Goal: Task Accomplishment & Management: Complete application form

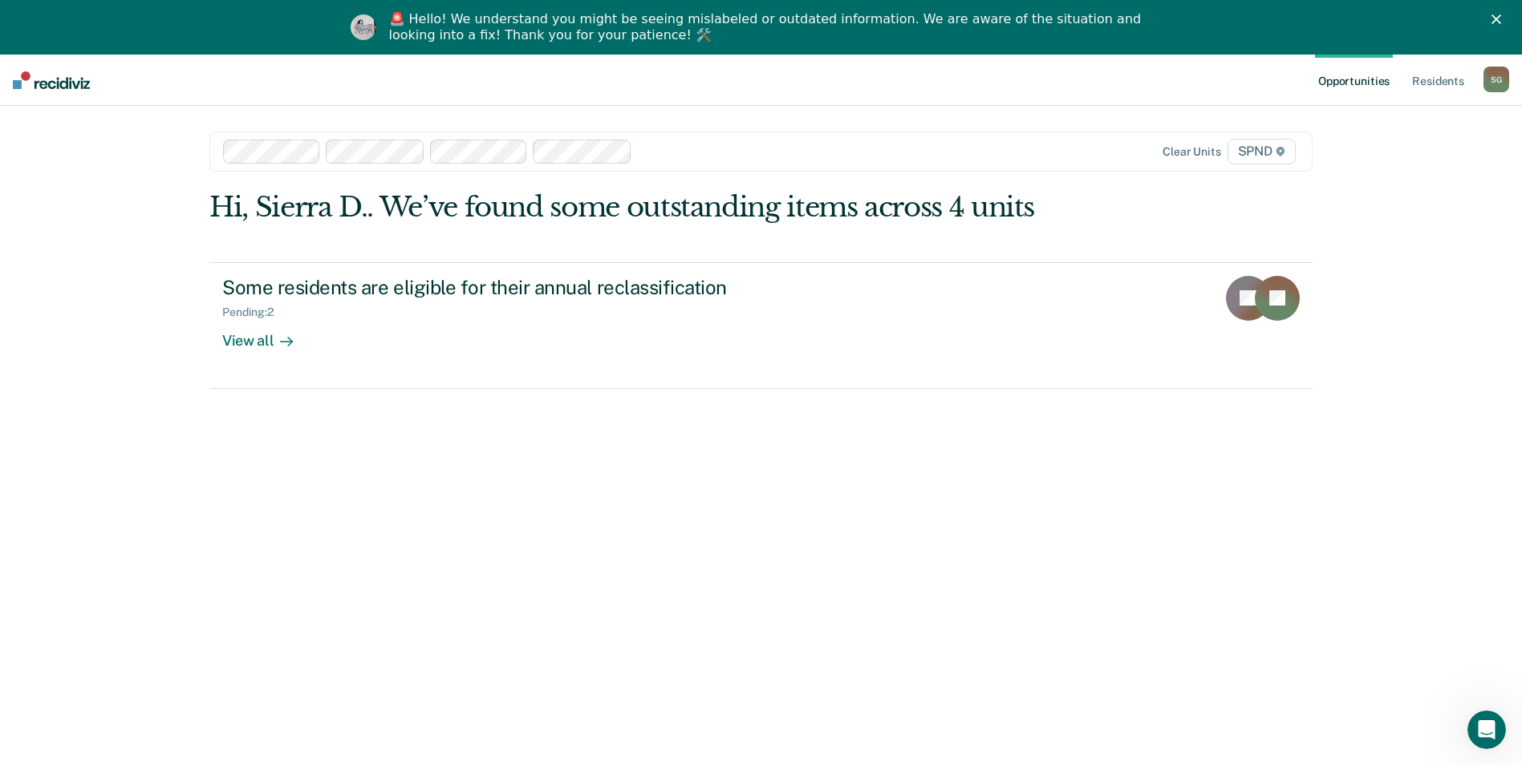
click at [681, 144] on div at bounding box center [807, 151] width 336 height 18
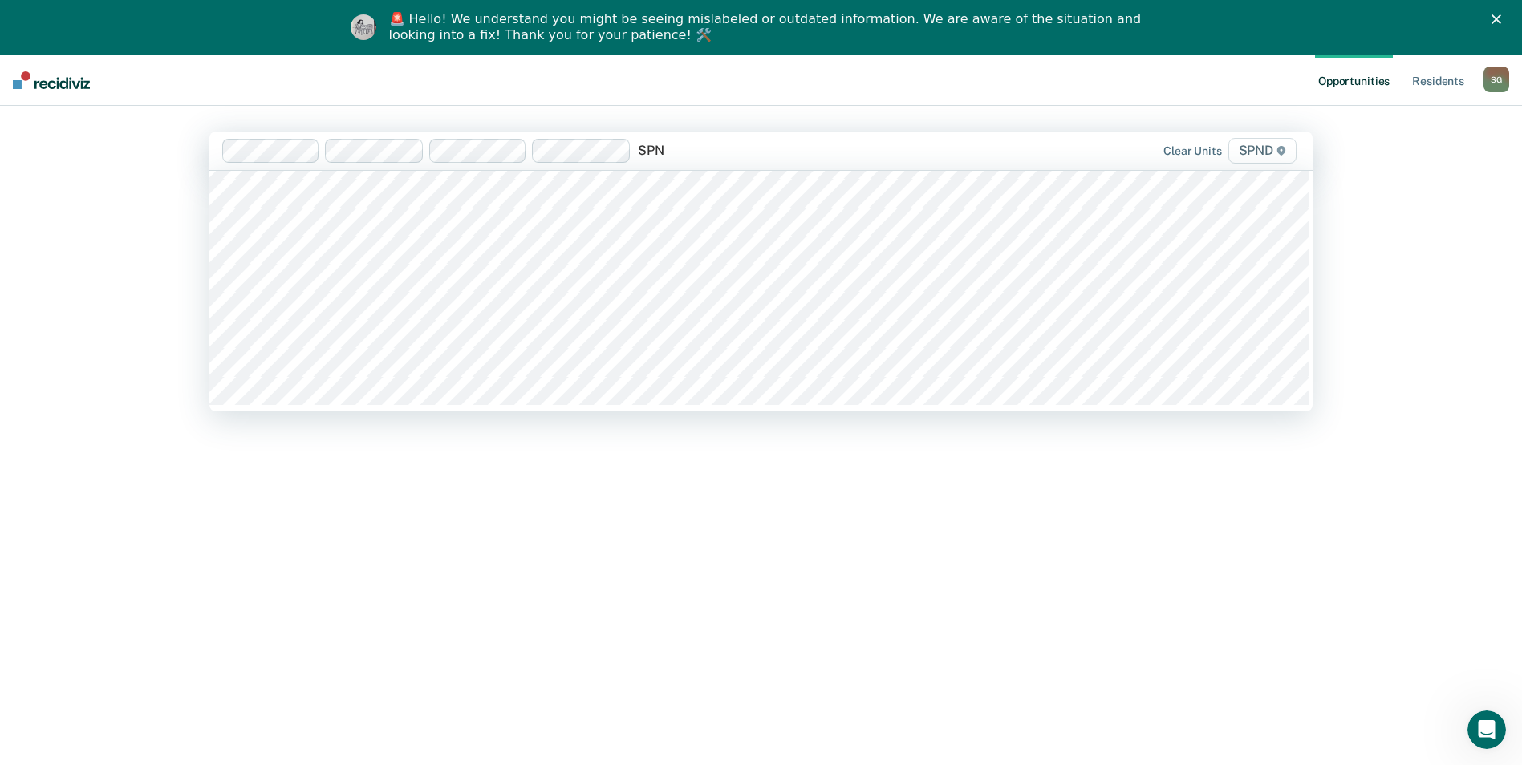
scroll to position [647, 0]
type input "SPND"
type input "spnd"
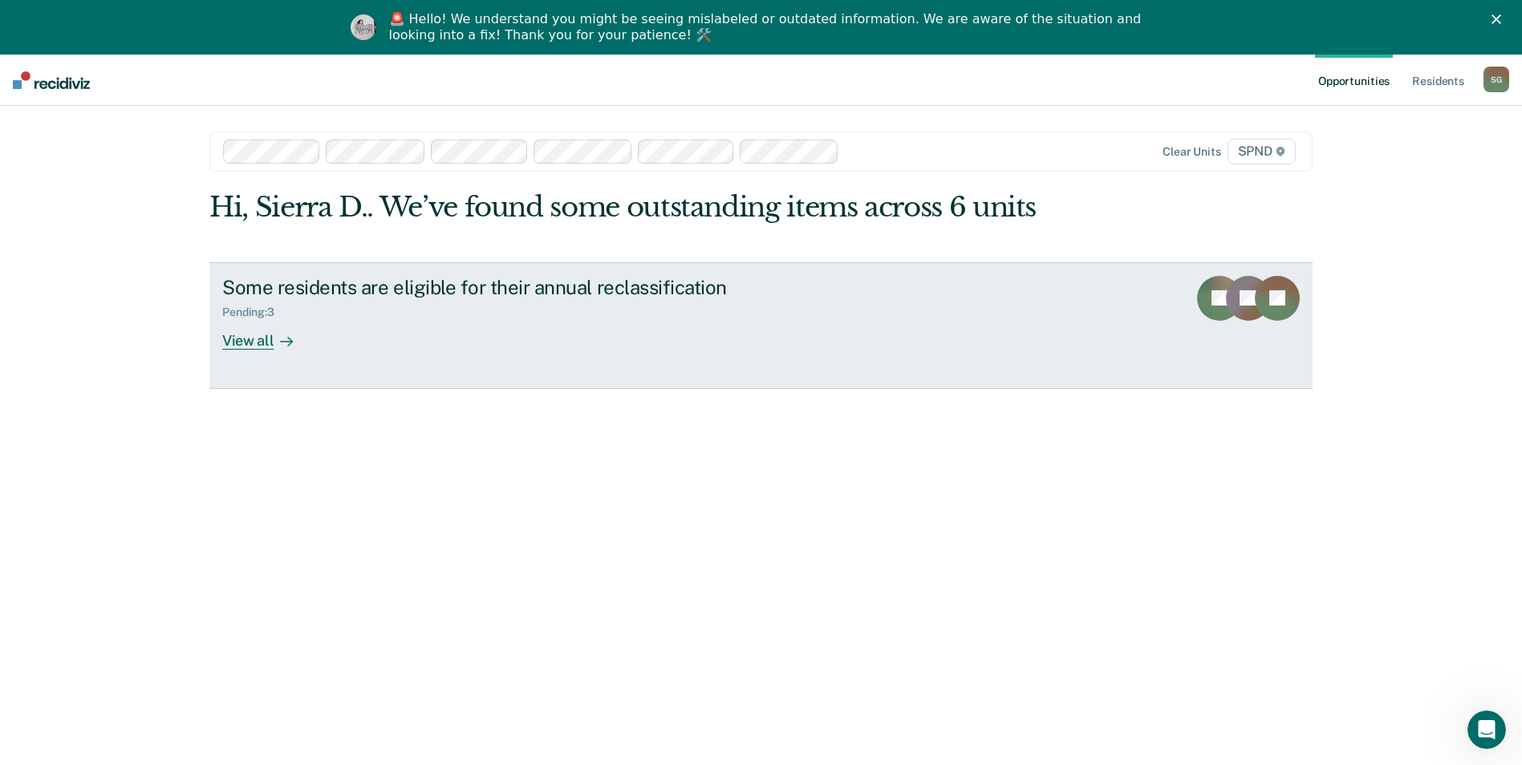
click at [250, 298] on div "Some residents are eligible for their annual reclassification" at bounding box center [503, 287] width 563 height 23
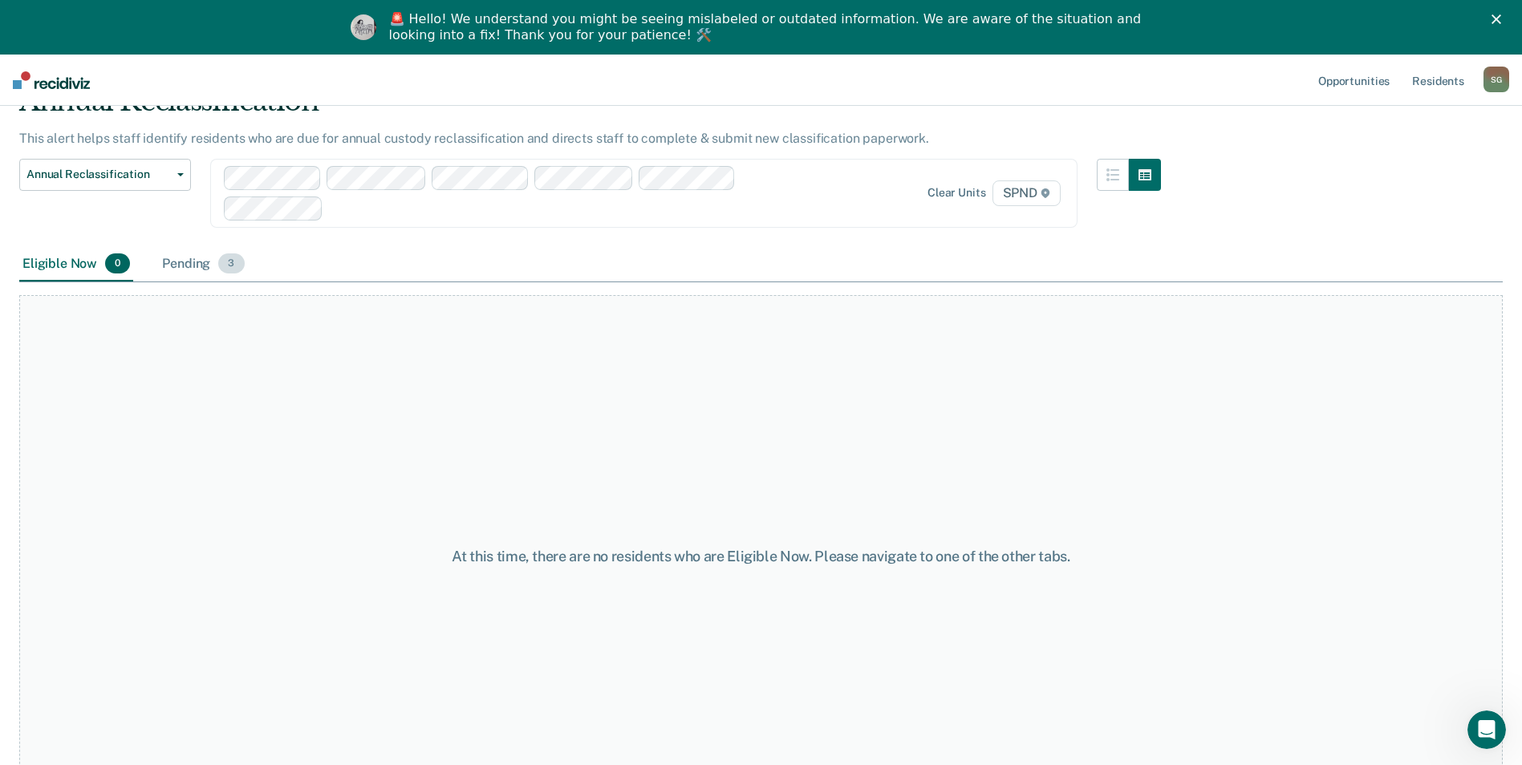
click at [183, 258] on div "Pending 3" at bounding box center [203, 264] width 88 height 35
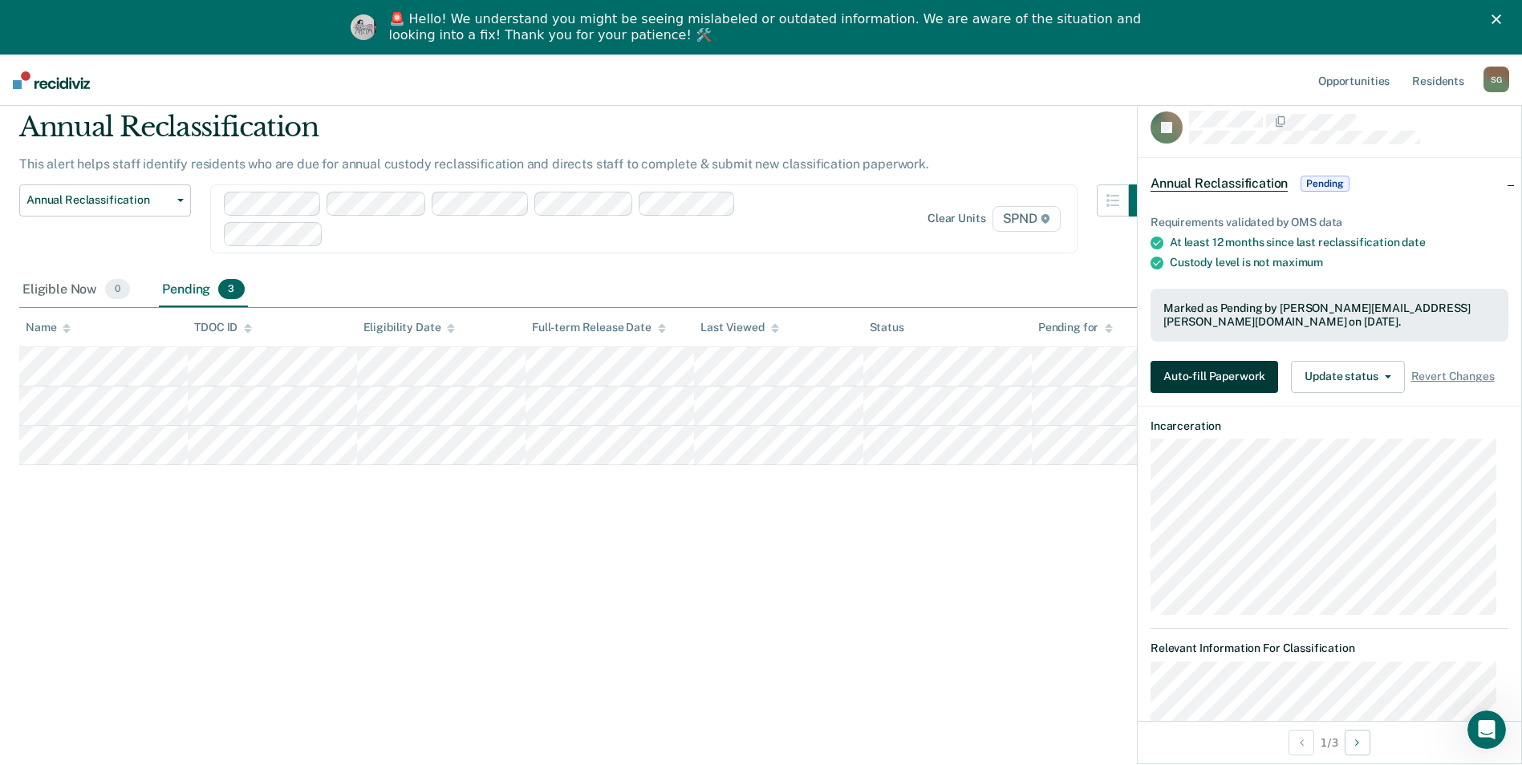
click at [1175, 361] on button "Auto-fill Paperwork" at bounding box center [1214, 377] width 128 height 32
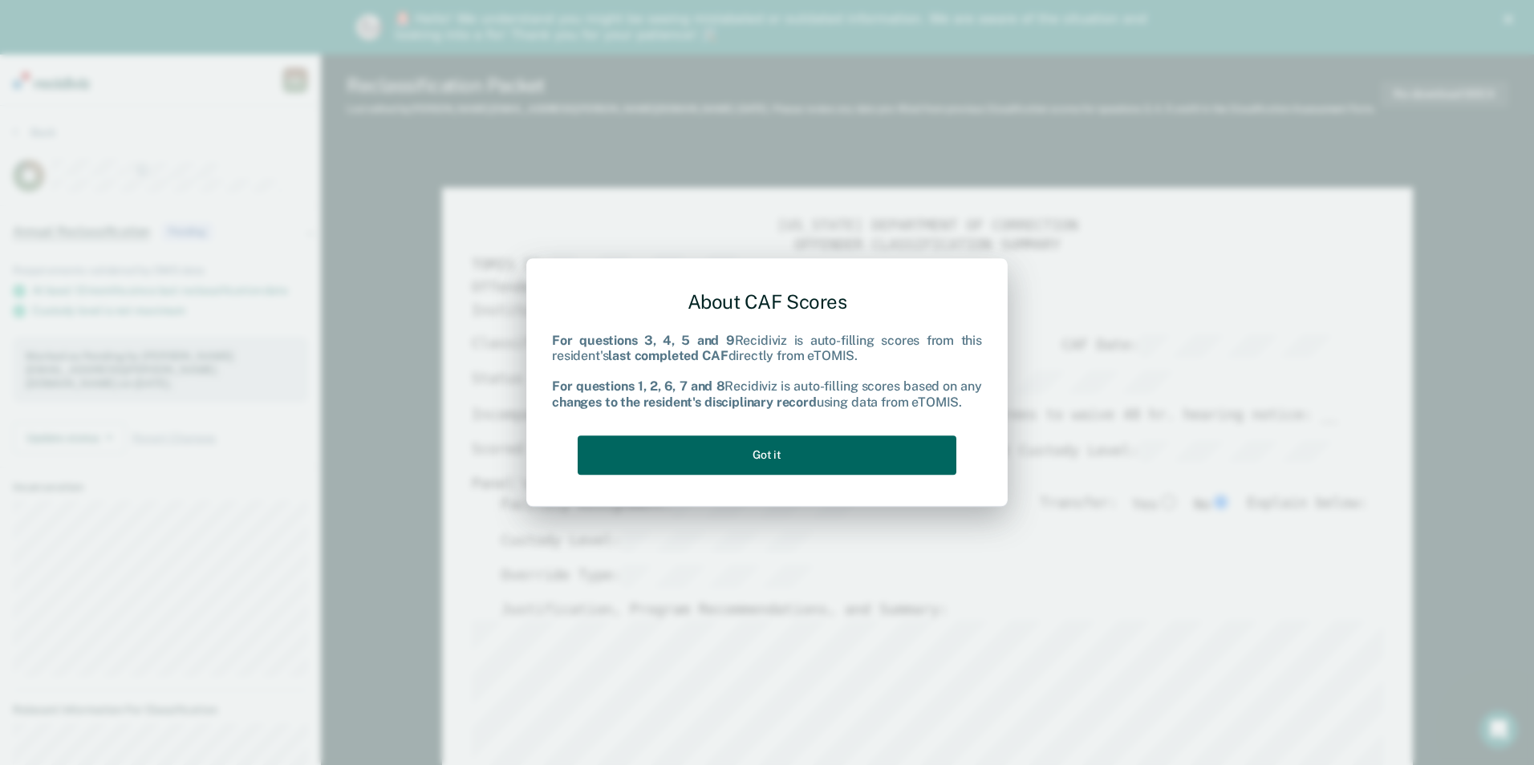
type textarea "x"
click at [935, 460] on button "Got it" at bounding box center [767, 455] width 379 height 39
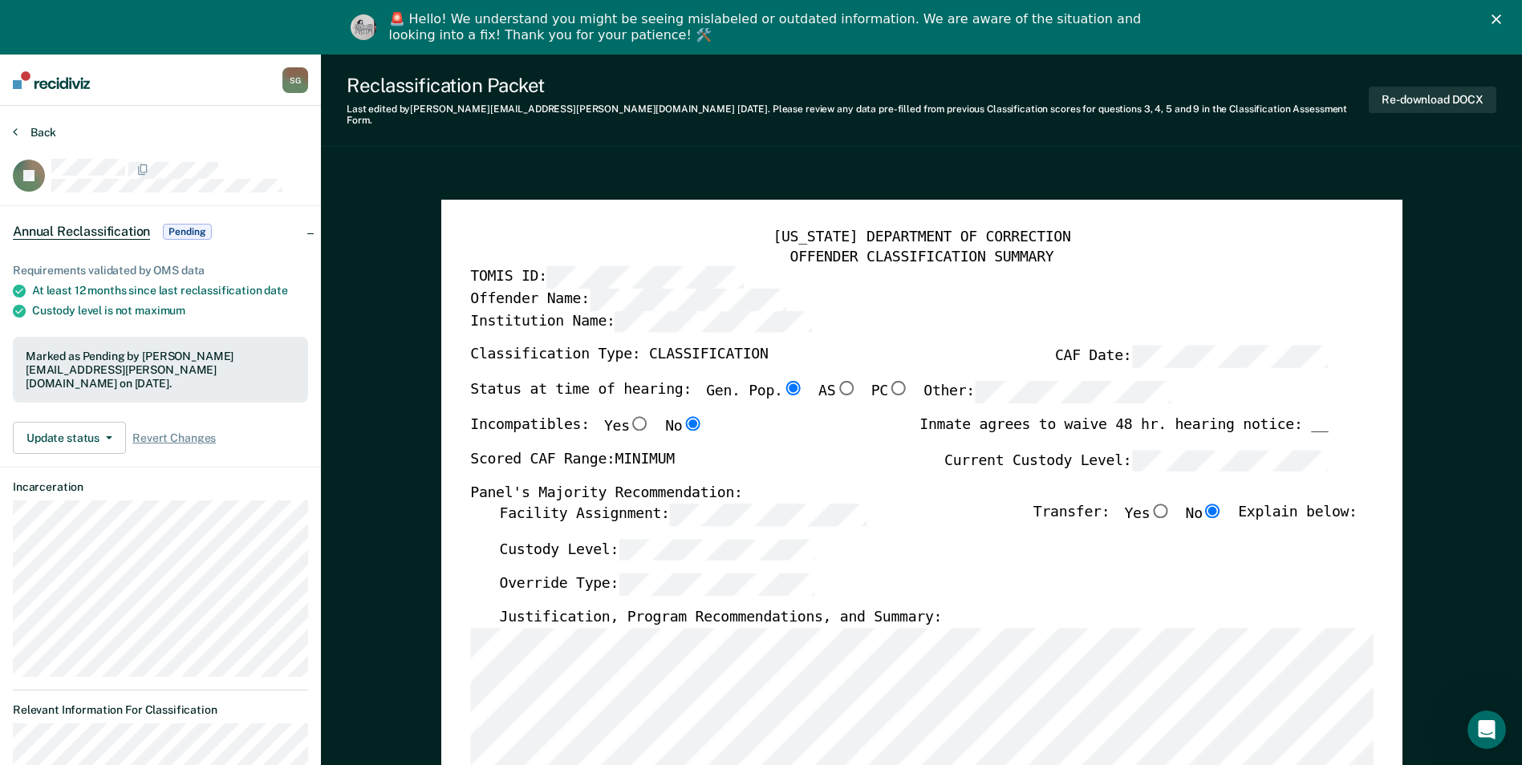
click at [48, 131] on button "Back" at bounding box center [34, 132] width 43 height 14
